Goal: Navigation & Orientation: Find specific page/section

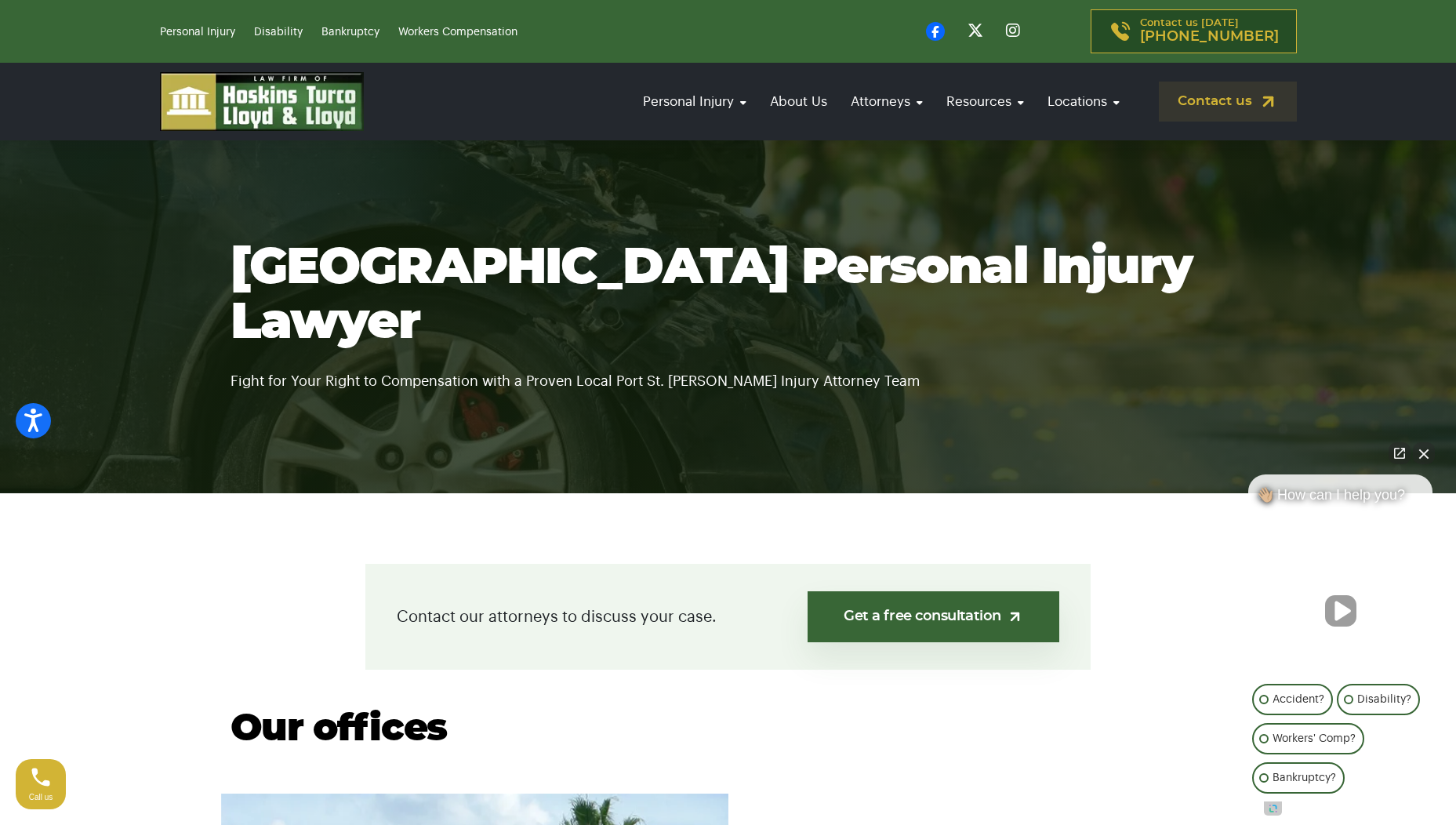
click at [1375, 629] on div at bounding box center [1341, 591] width 184 height 161
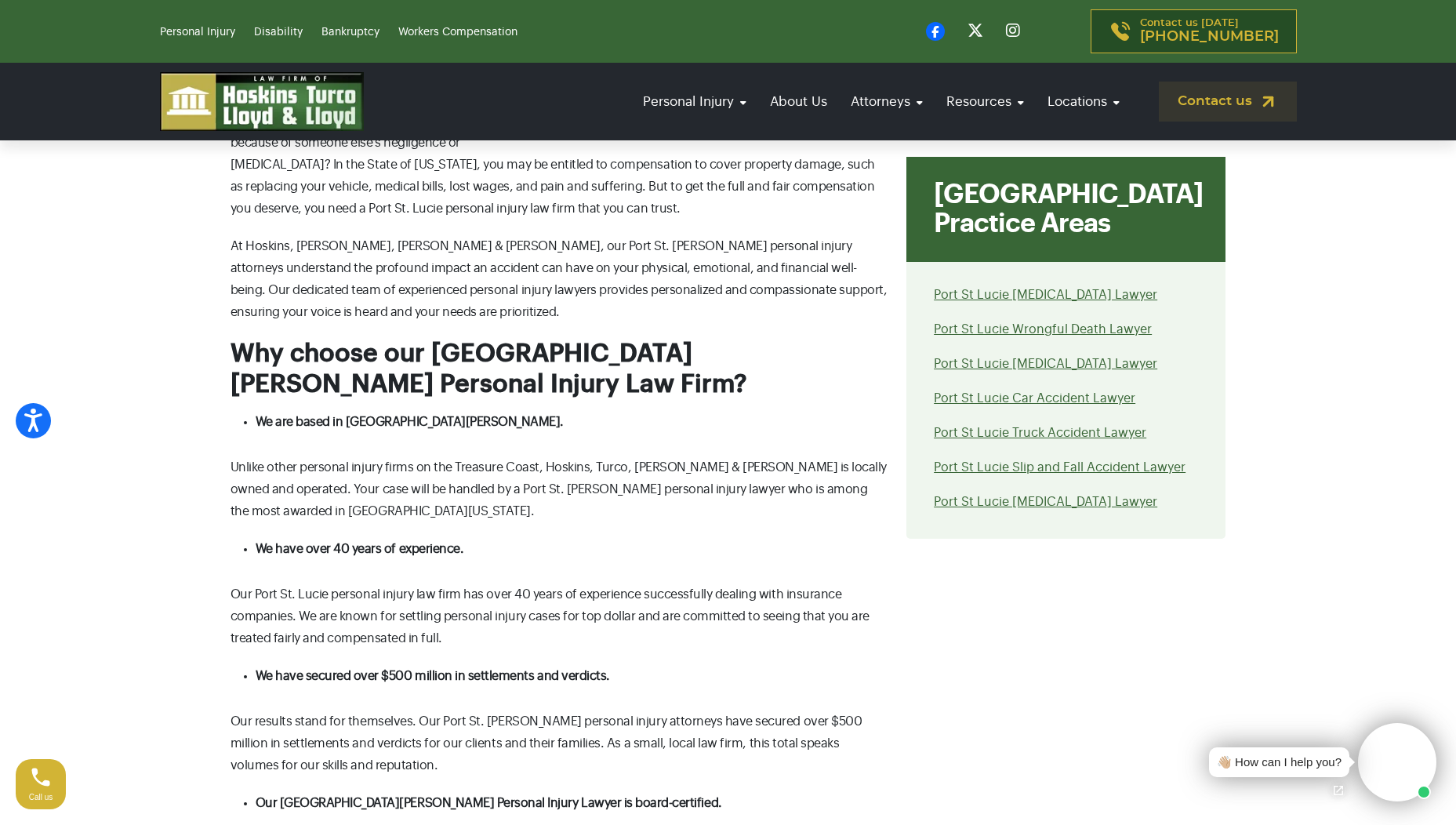
scroll to position [1545, 0]
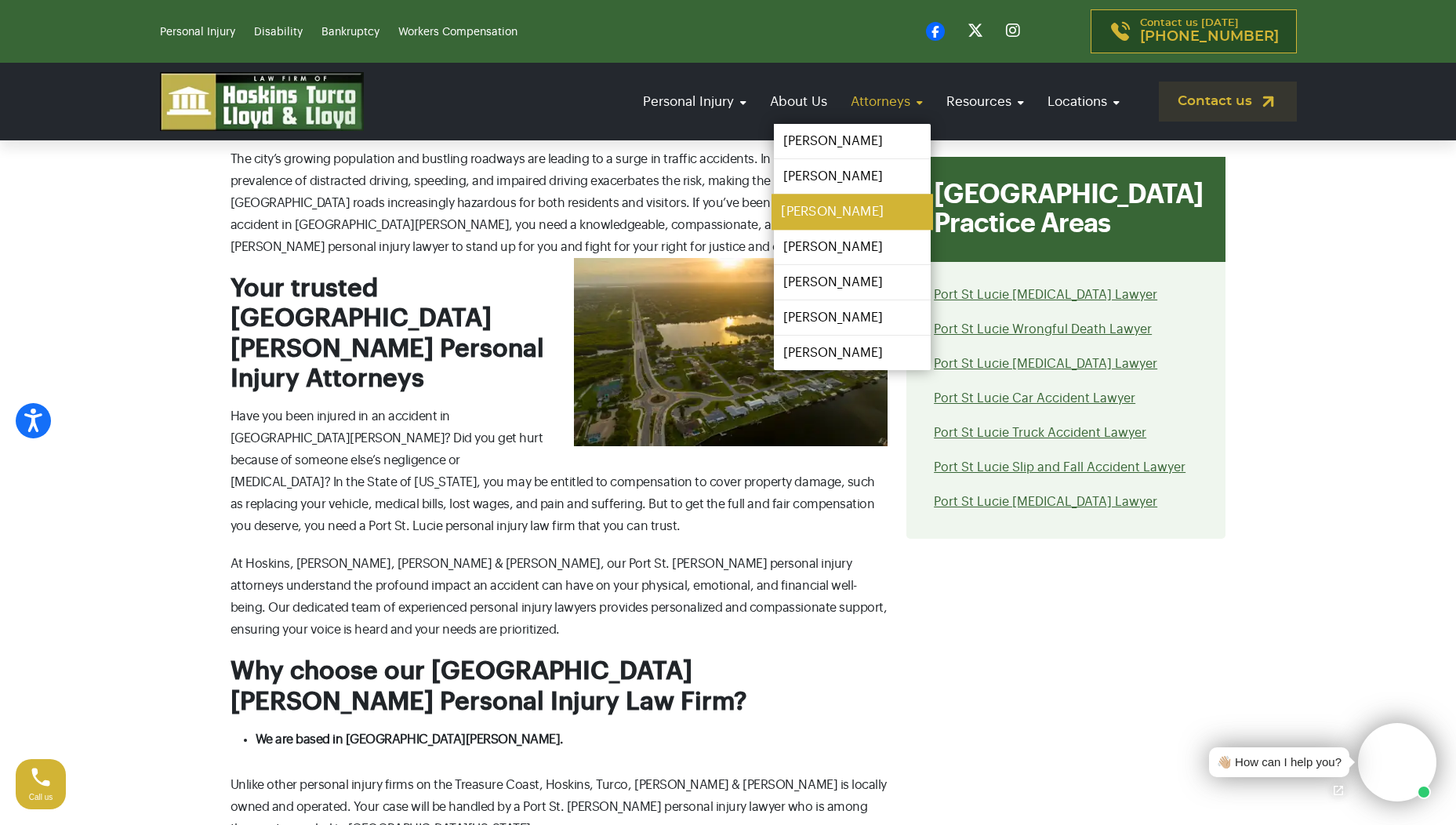
click at [832, 216] on link "[PERSON_NAME]" at bounding box center [852, 212] width 161 height 35
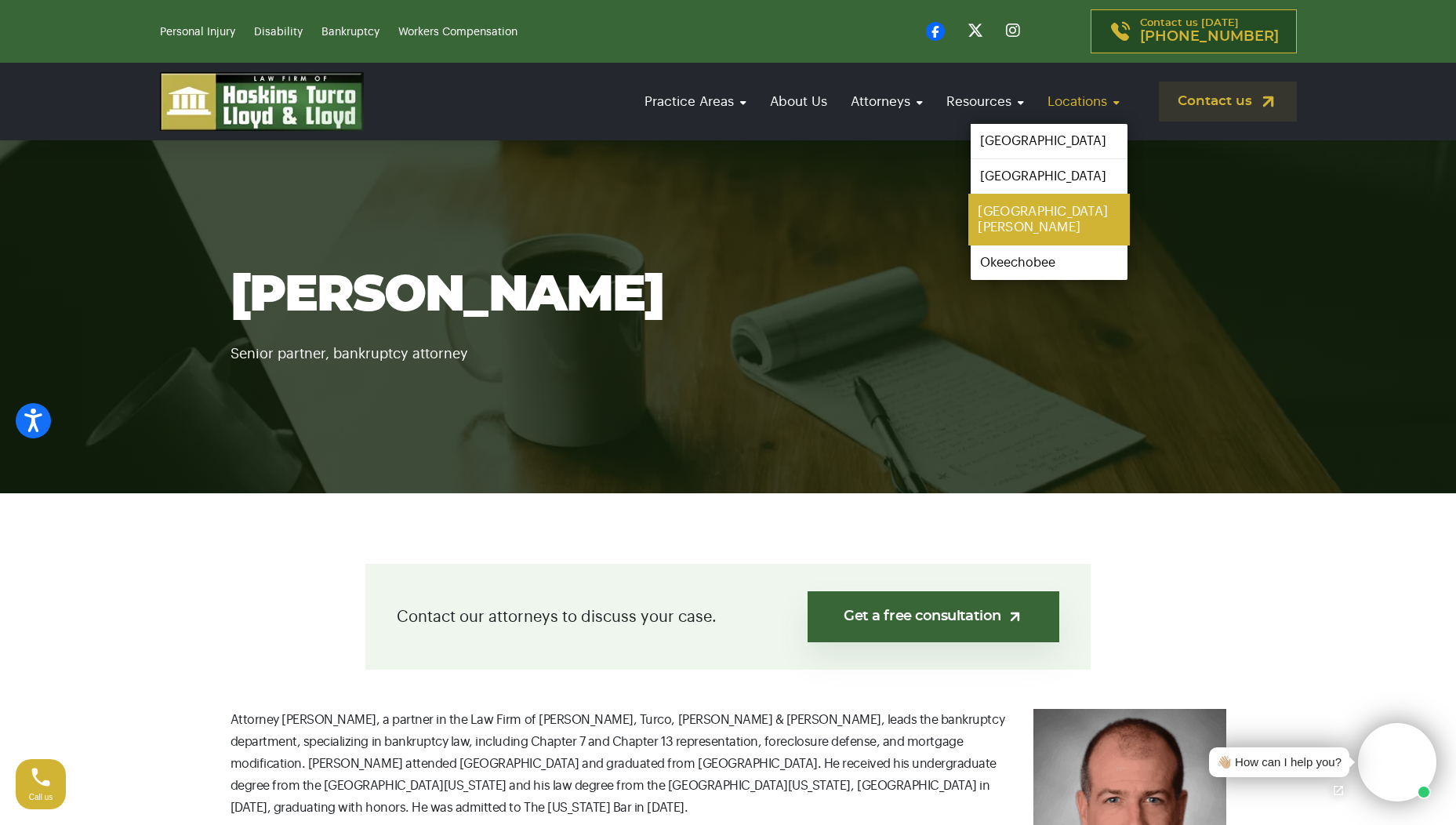
click at [1030, 218] on link "[GEOGRAPHIC_DATA][PERSON_NAME]" at bounding box center [1048, 219] width 161 height 52
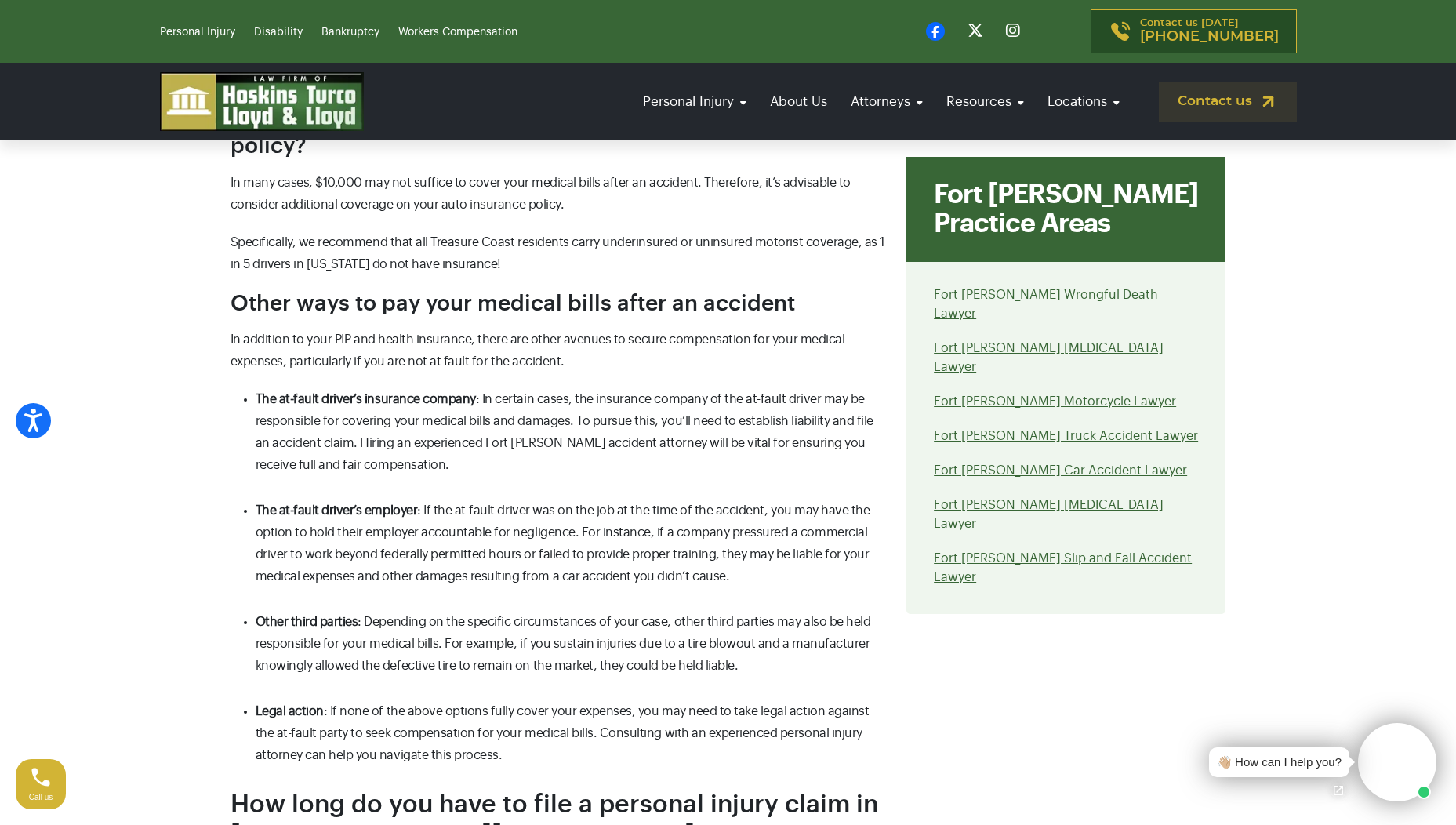
scroll to position [7448, 0]
